Goal: Information Seeking & Learning: Learn about a topic

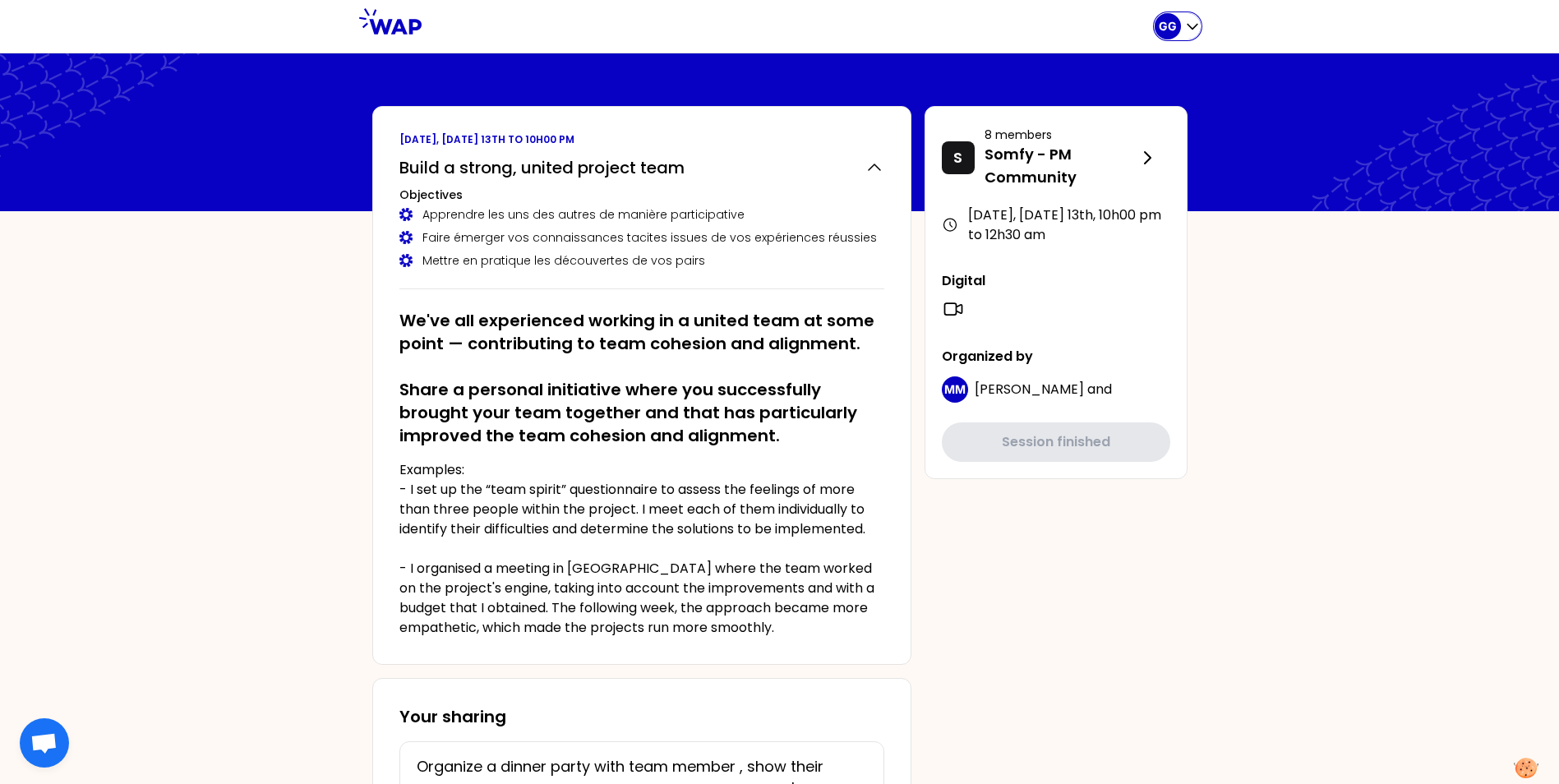
click at [1184, 21] on icon "button" at bounding box center [1192, 26] width 17 height 17
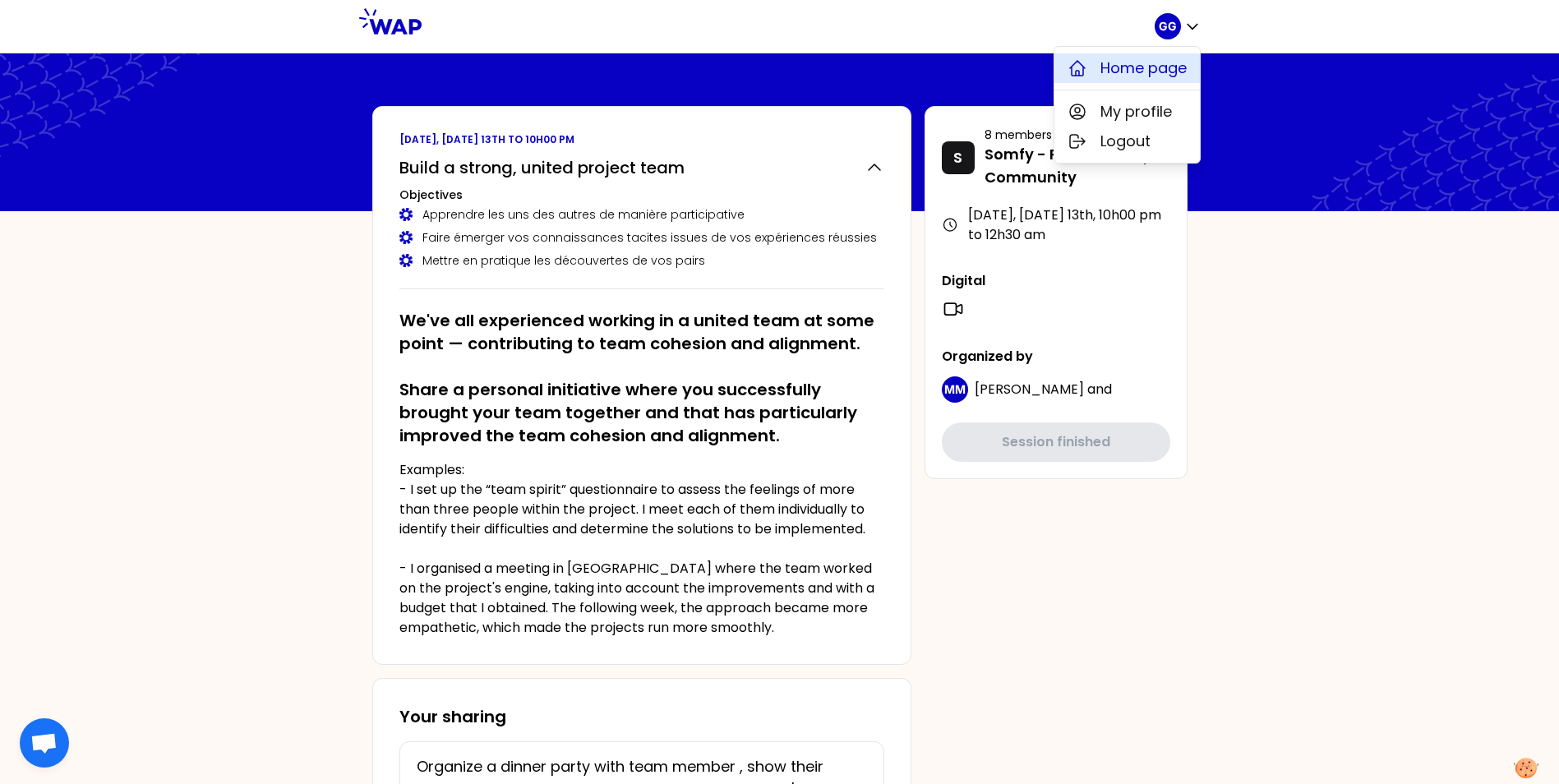
click at [1162, 70] on span "Home page" at bounding box center [1143, 69] width 86 height 23
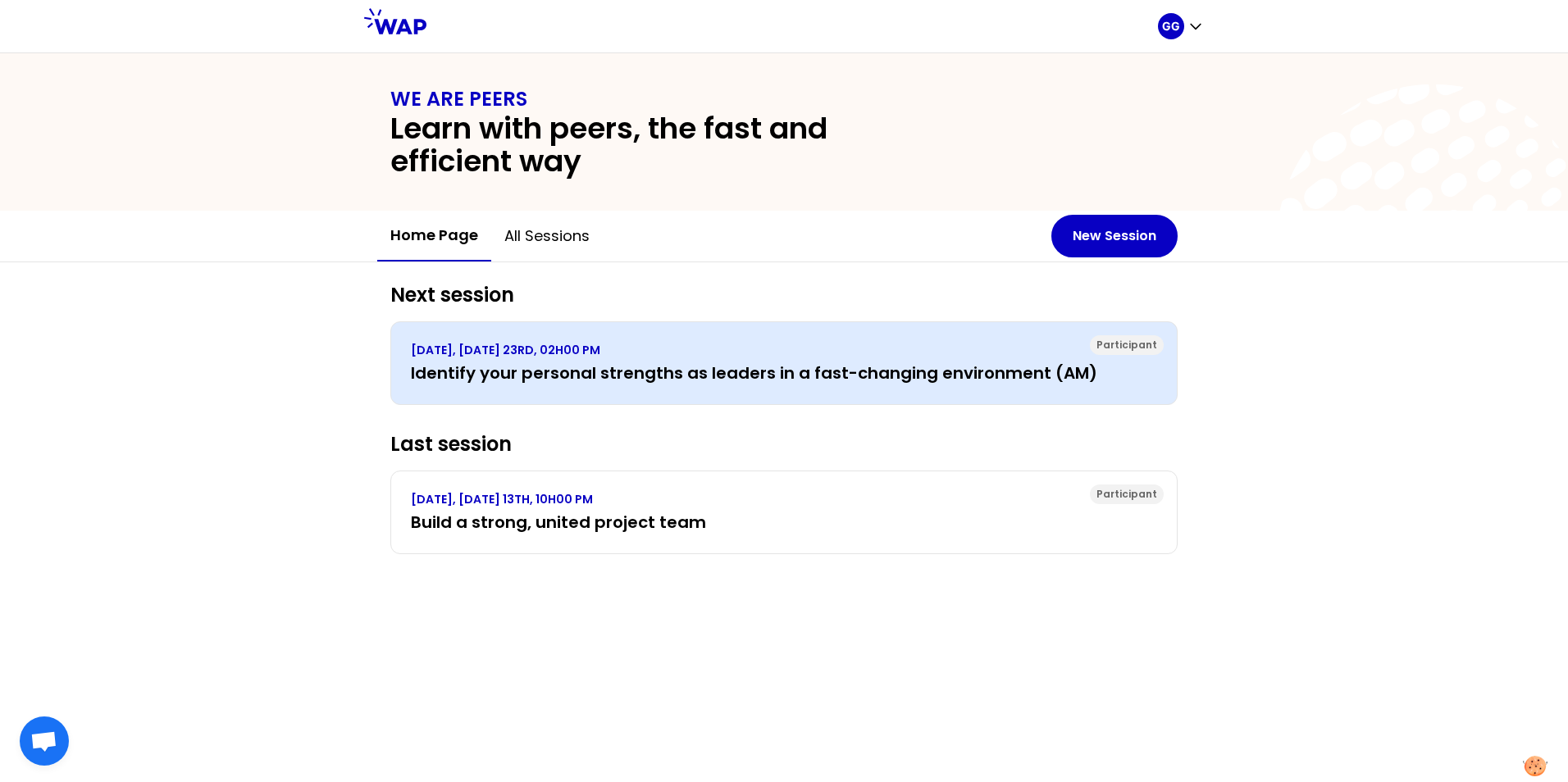
click at [803, 378] on h3 "Identify your personal strengths as leaders in a fast-changing environment (AM)" at bounding box center [783, 373] width 746 height 23
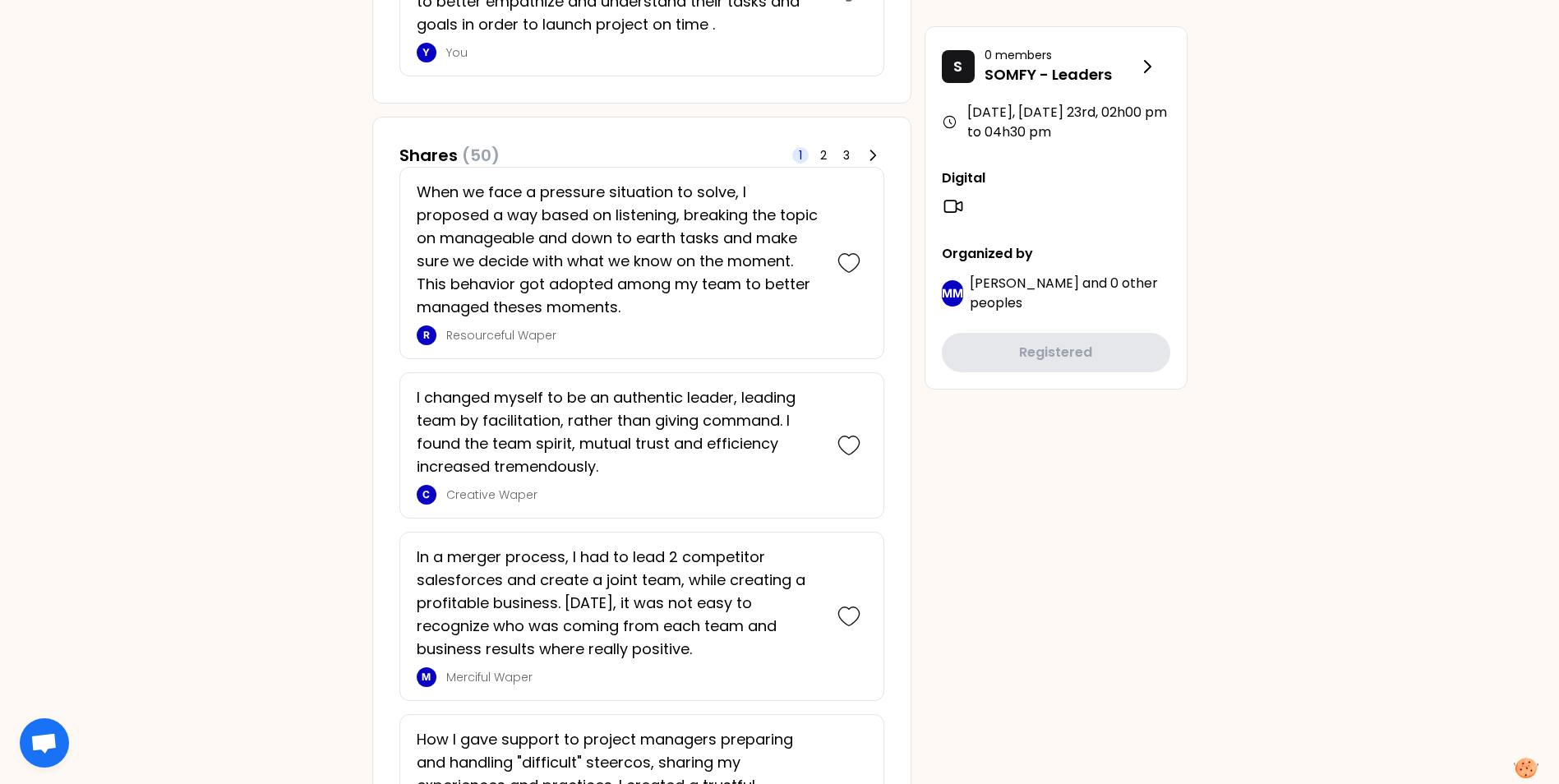
scroll to position [904, 0]
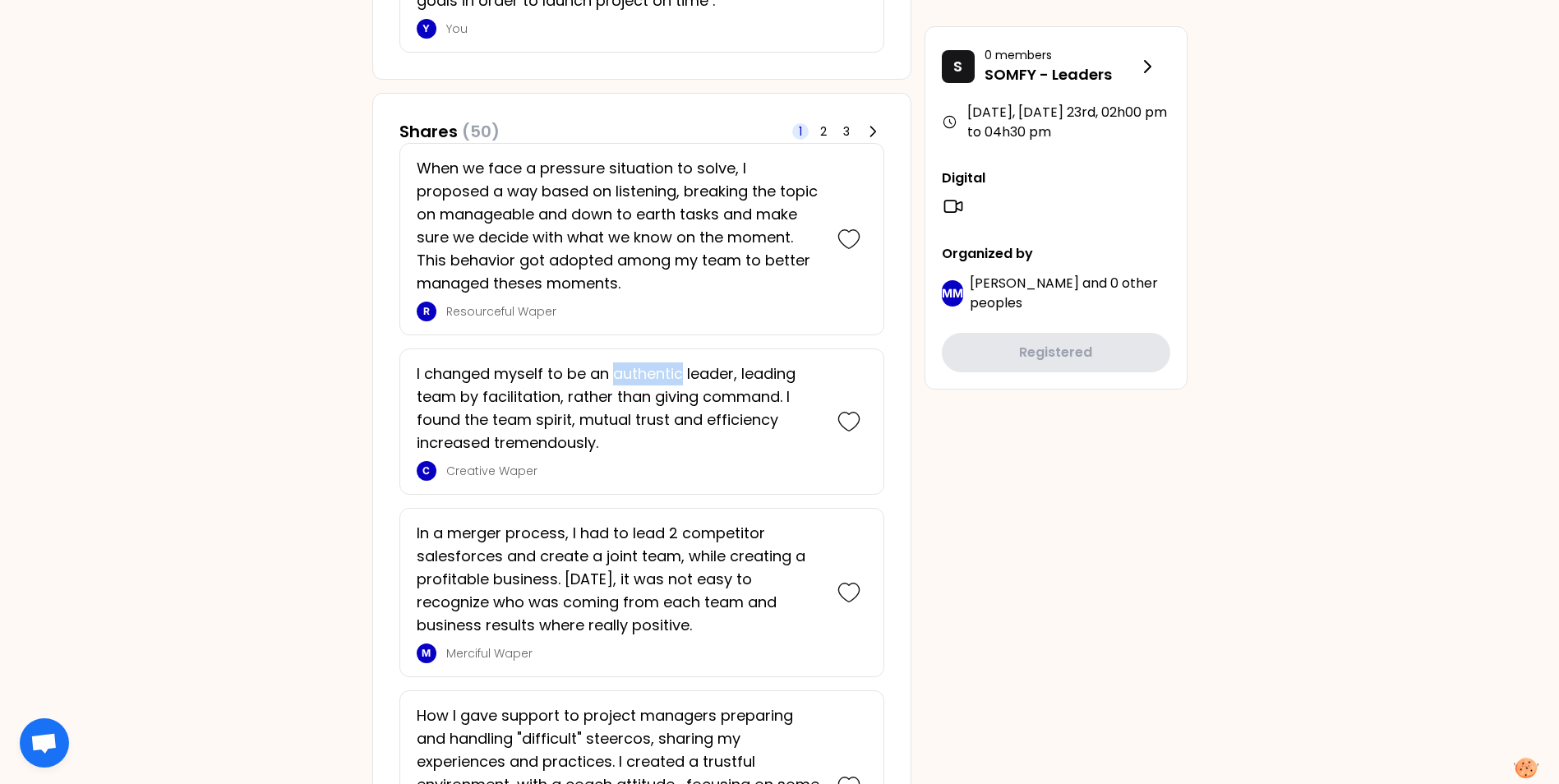
drag, startPoint x: 616, startPoint y: 373, endPoint x: 682, endPoint y: 369, distance: 66.1
click at [682, 369] on p "I changed myself to be an authentic leader, leading team by facilitation, rathe…" at bounding box center [618, 408] width 404 height 92
drag, startPoint x: 682, startPoint y: 369, endPoint x: 616, endPoint y: 442, distance: 98.4
click at [616, 442] on p "I changed myself to be an authentic leader, leading team by facilitation, rathe…" at bounding box center [618, 408] width 404 height 92
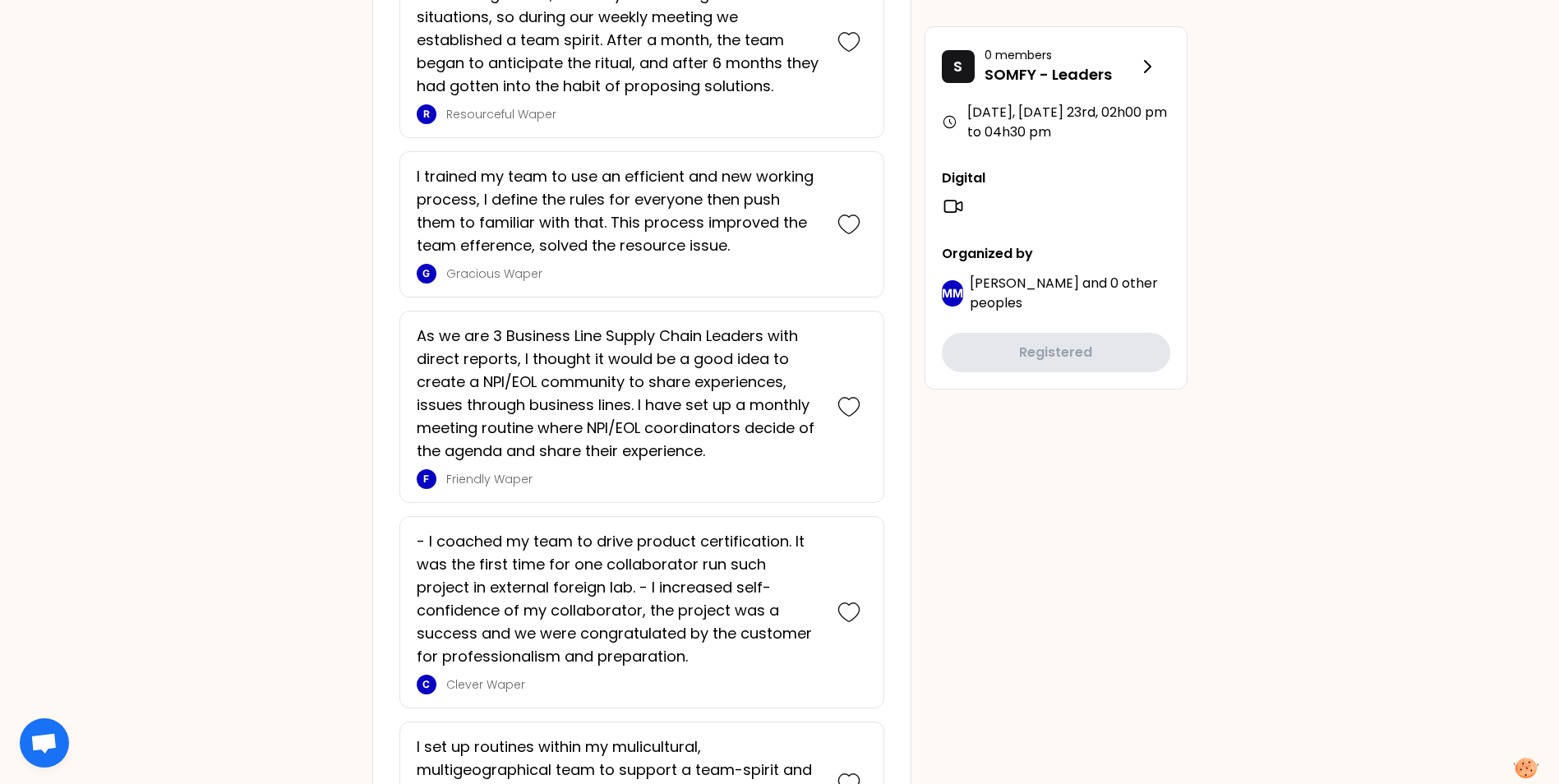
scroll to position [4027, 0]
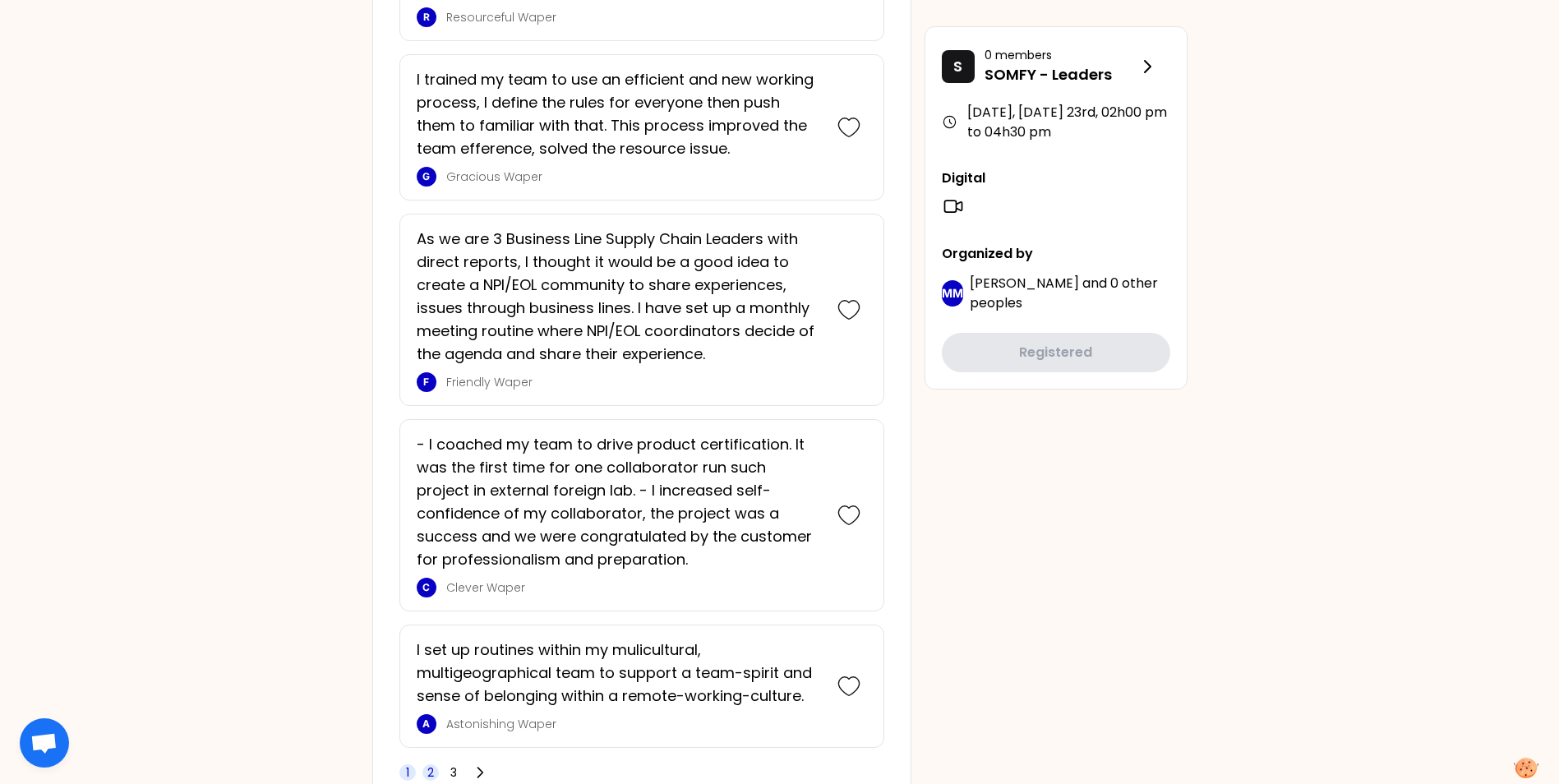
click at [432, 764] on span "2" at bounding box center [430, 772] width 7 height 17
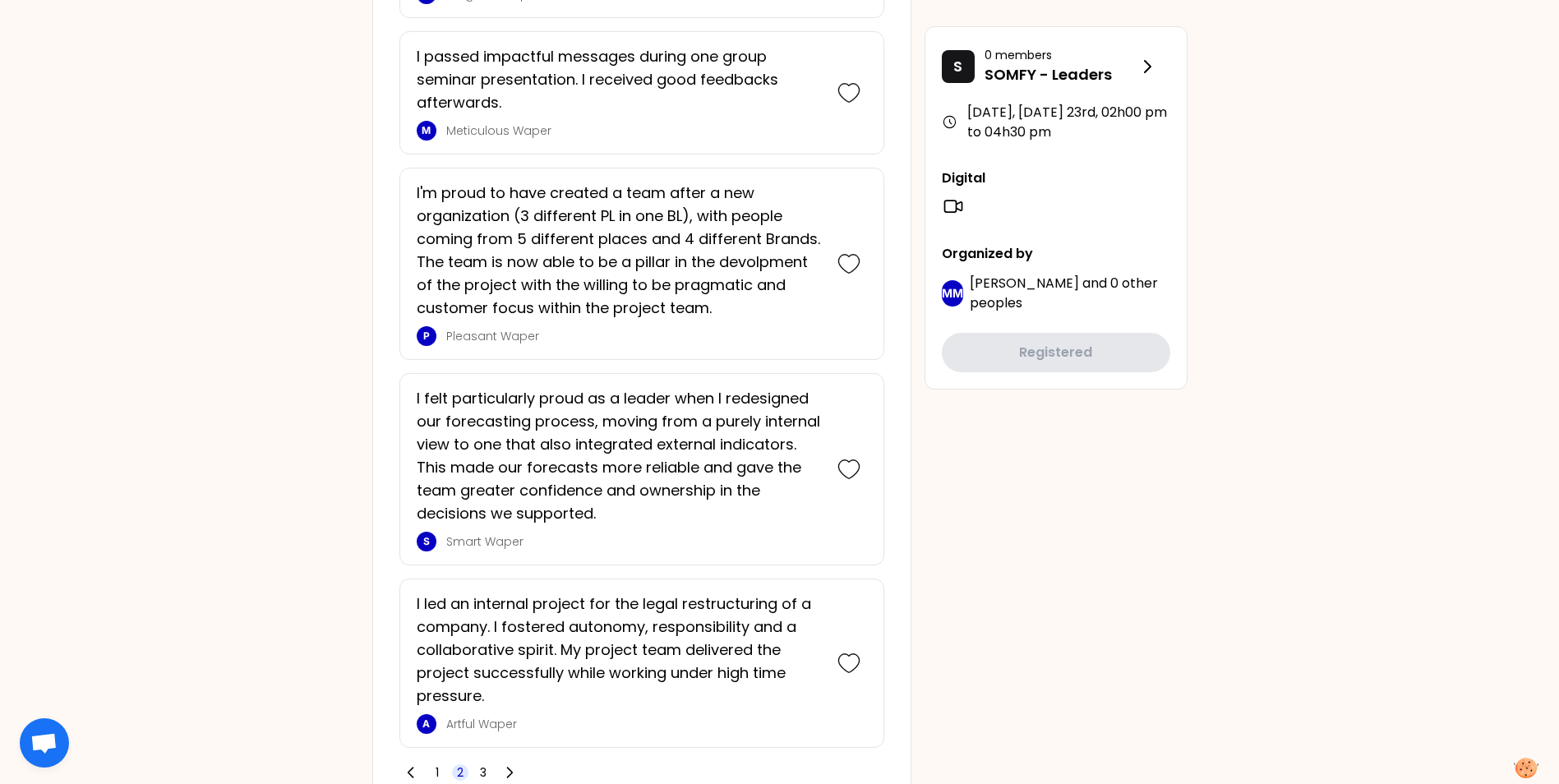
scroll to position [3810, 0]
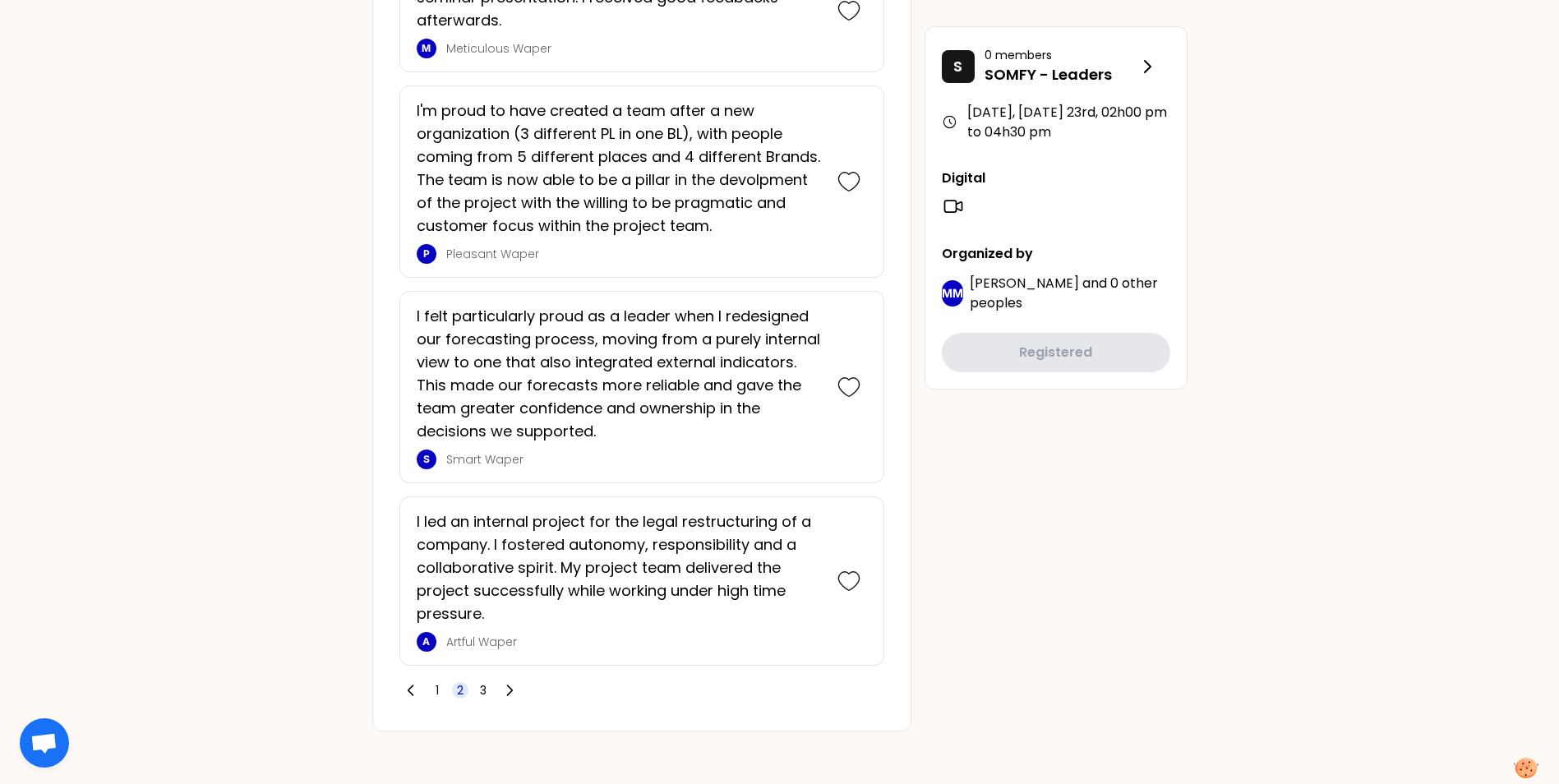
click at [459, 691] on span "2" at bounding box center [460, 691] width 7 height 17
click at [511, 696] on icon at bounding box center [510, 691] width 17 height 17
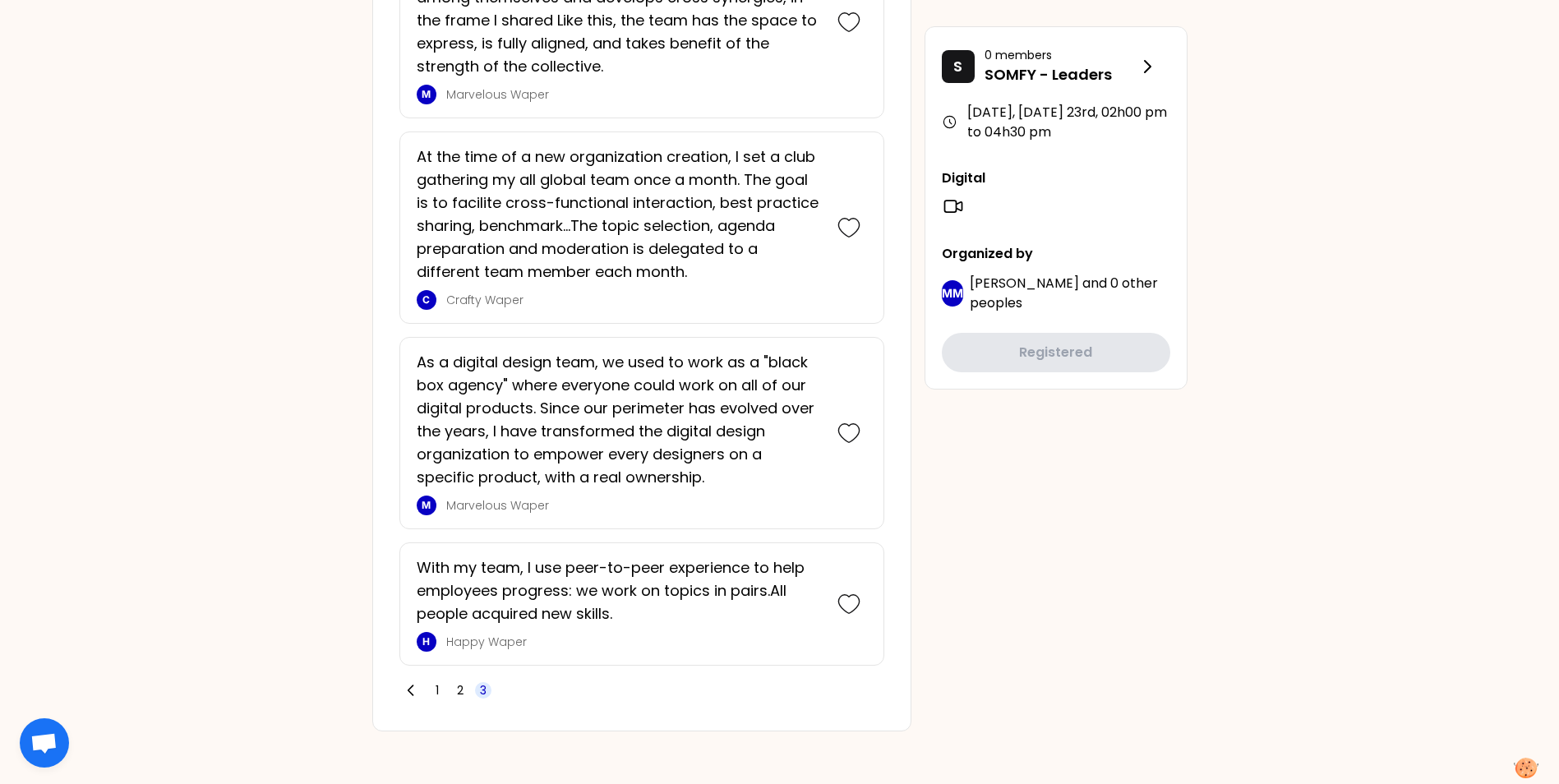
scroll to position [2239, 0]
click at [414, 687] on icon at bounding box center [411, 691] width 17 height 17
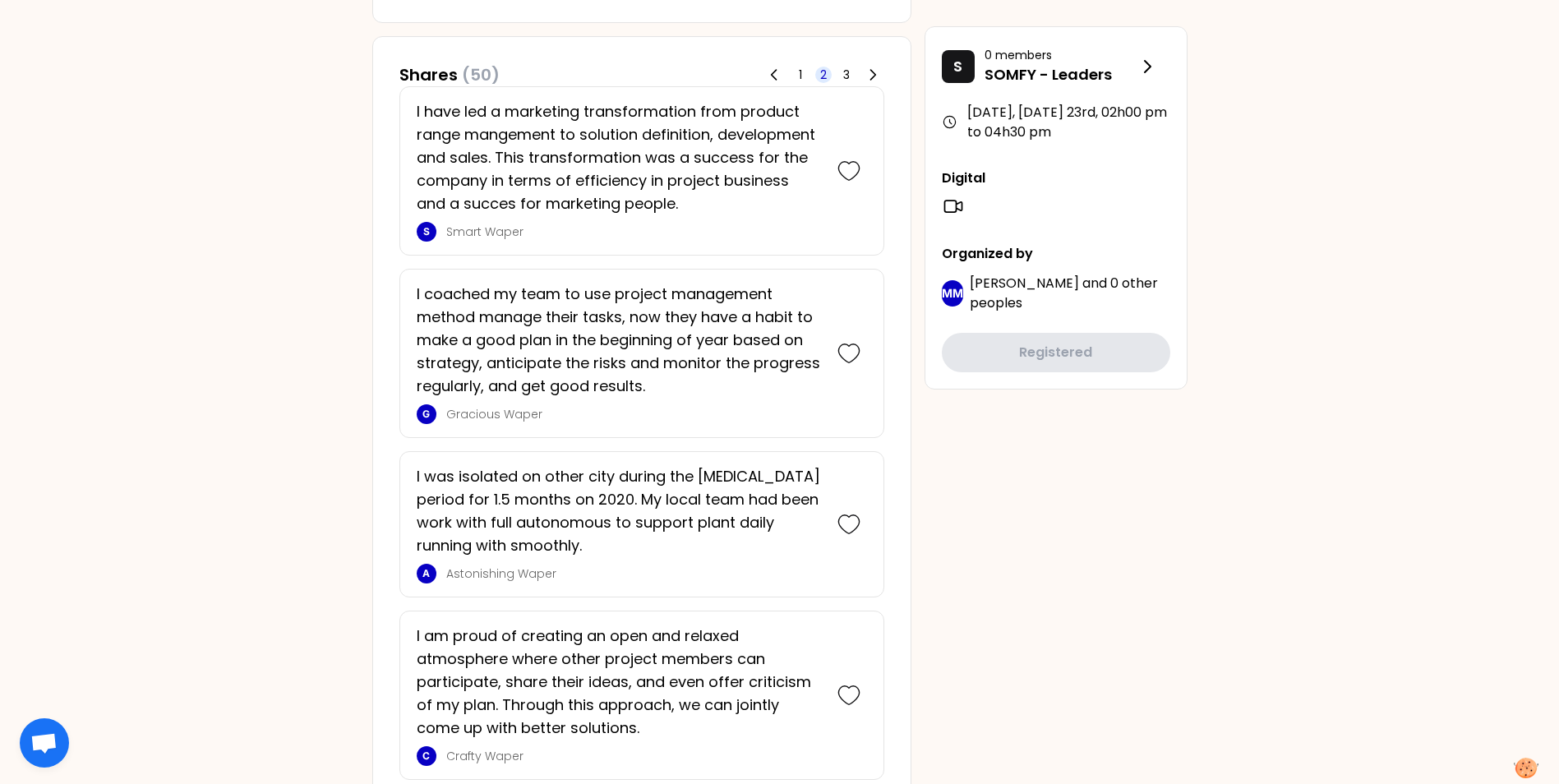
scroll to position [934, 0]
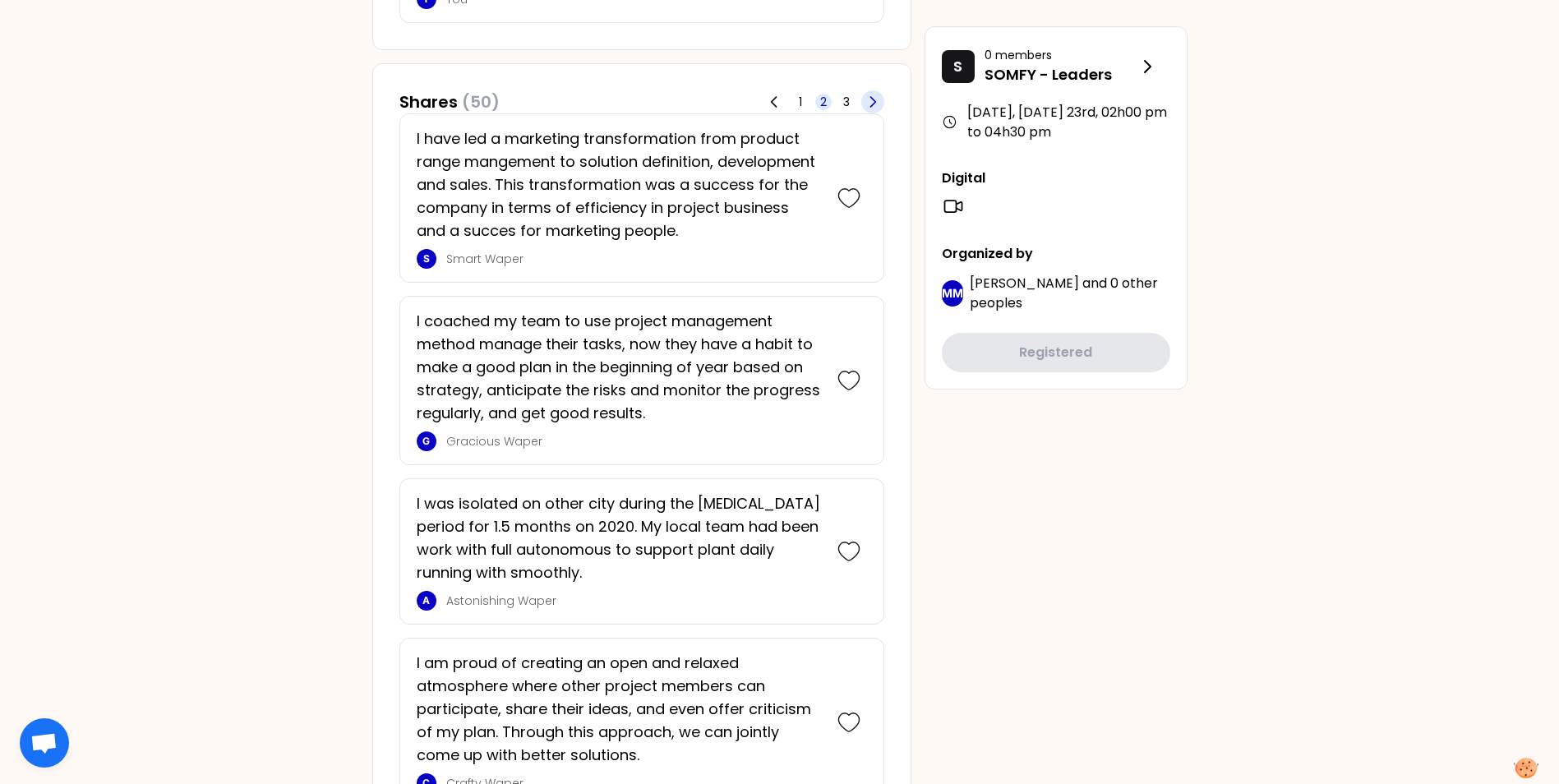
click at [867, 100] on icon at bounding box center [872, 102] width 17 height 17
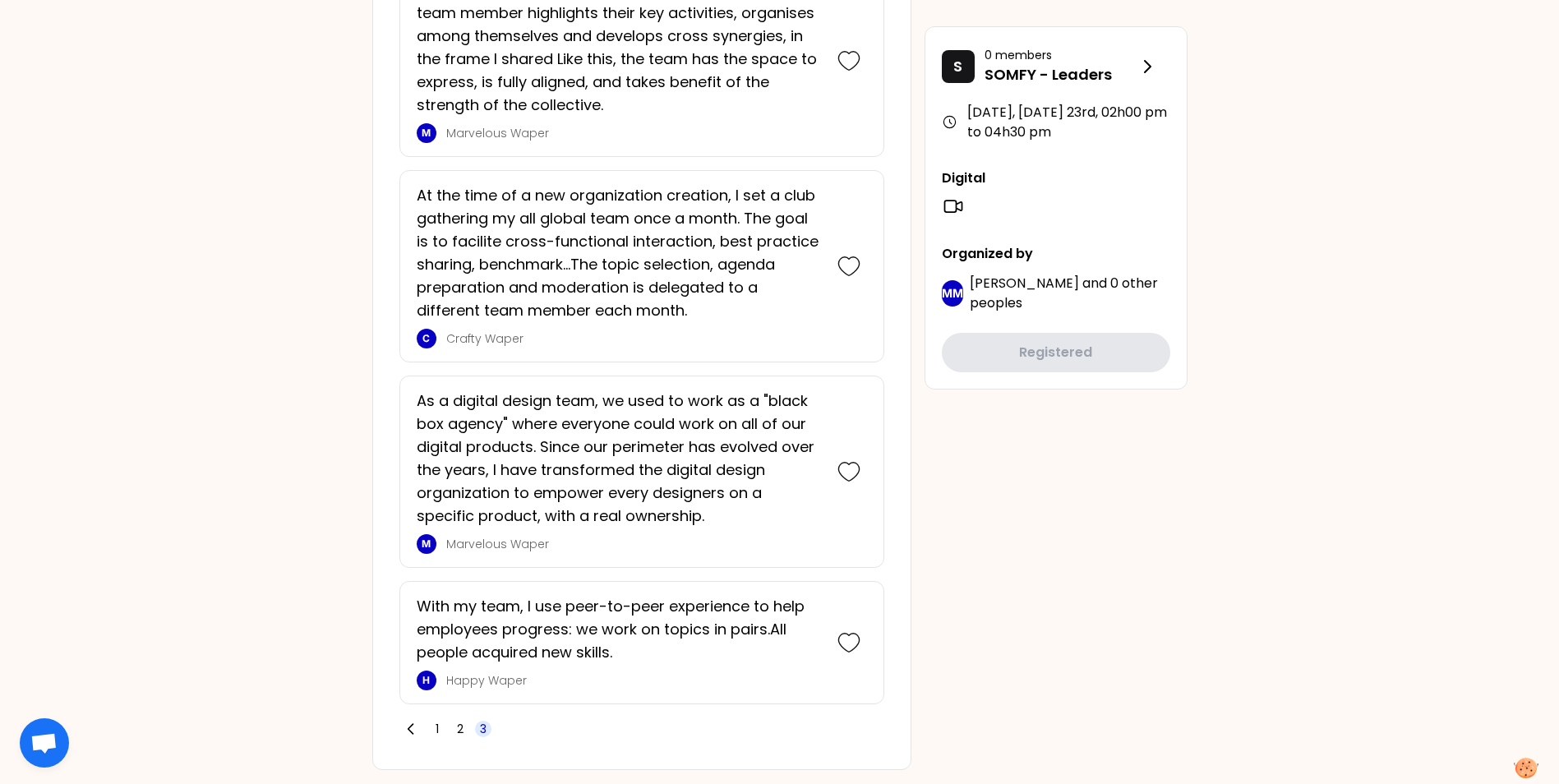
scroll to position [2239, 0]
